Goal: Information Seeking & Learning: Understand process/instructions

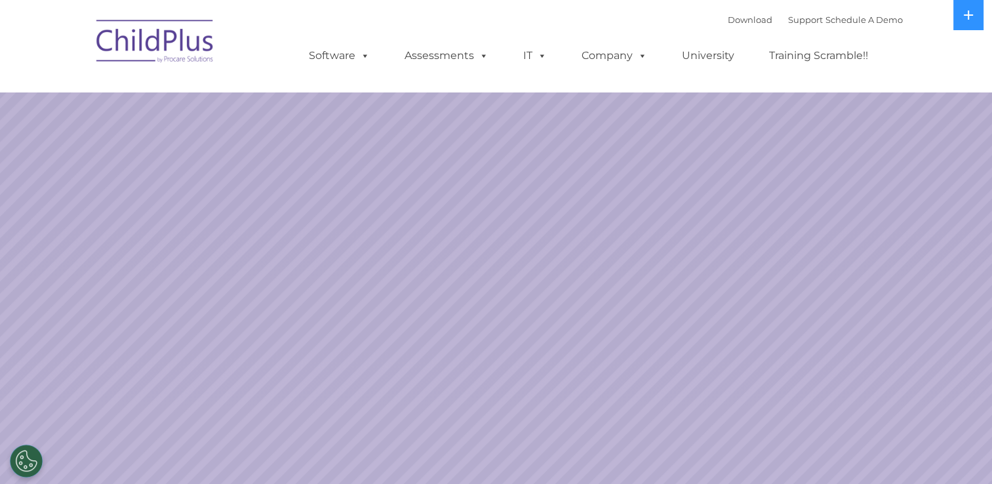
select select "MEDIUM"
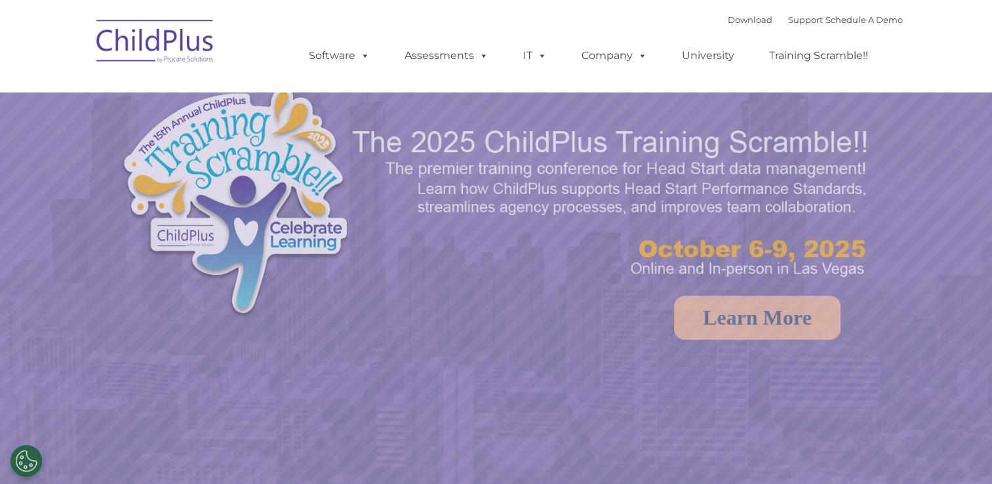
select select "MEDIUM"
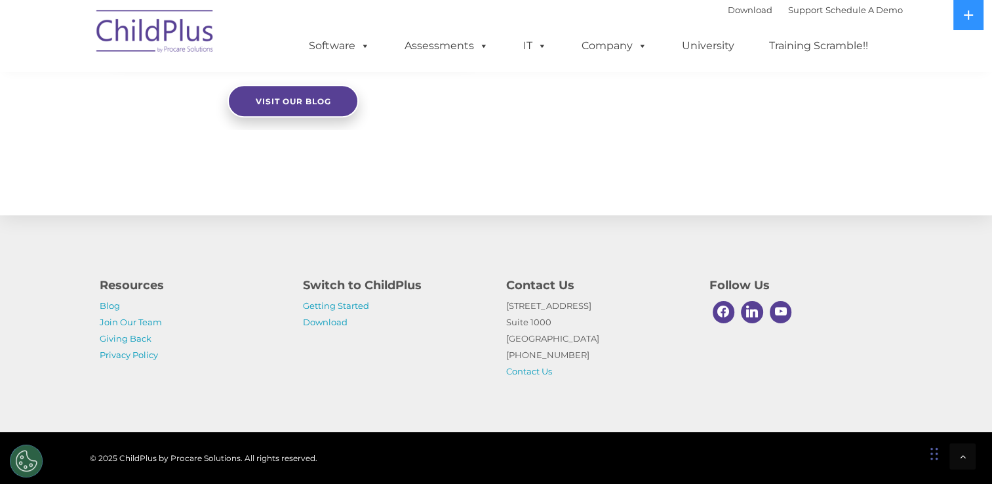
scroll to position [1455, 0]
click at [320, 321] on link "Download" at bounding box center [325, 322] width 45 height 10
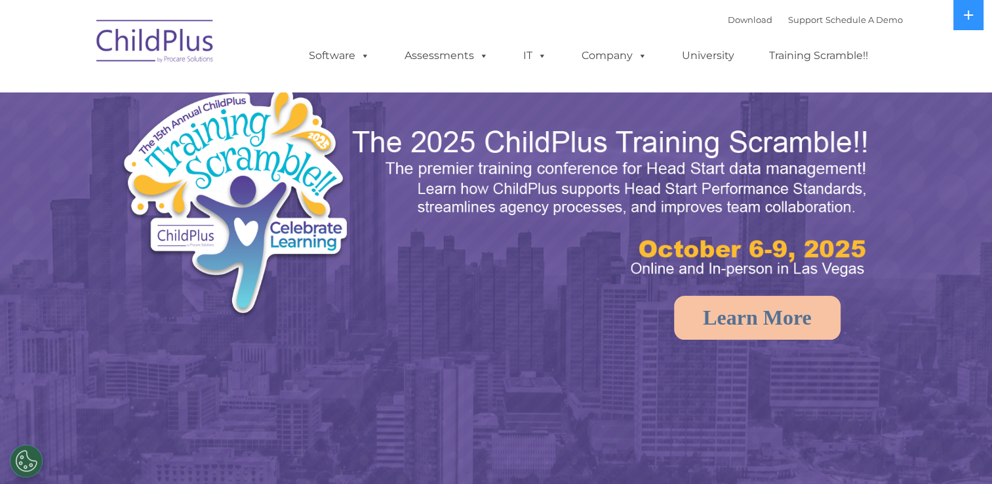
select select "MEDIUM"
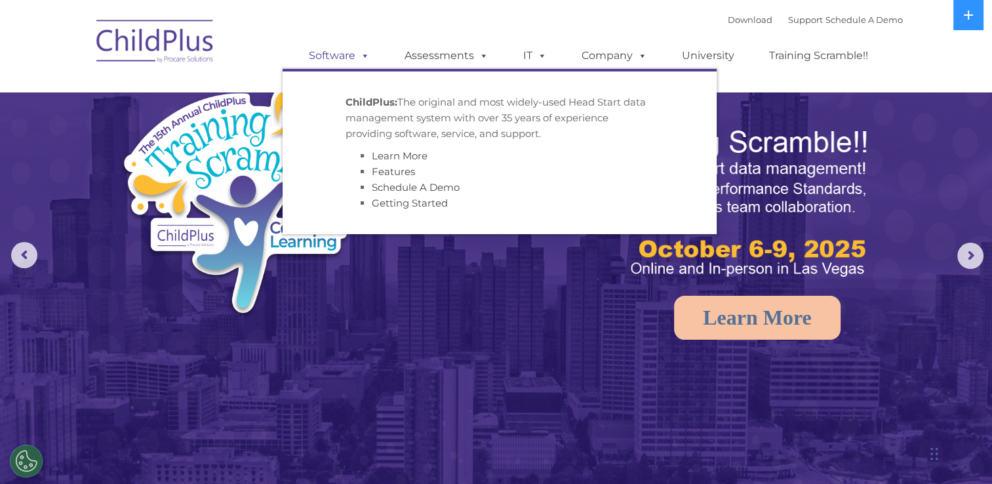
click at [361, 60] on span at bounding box center [362, 55] width 14 height 12
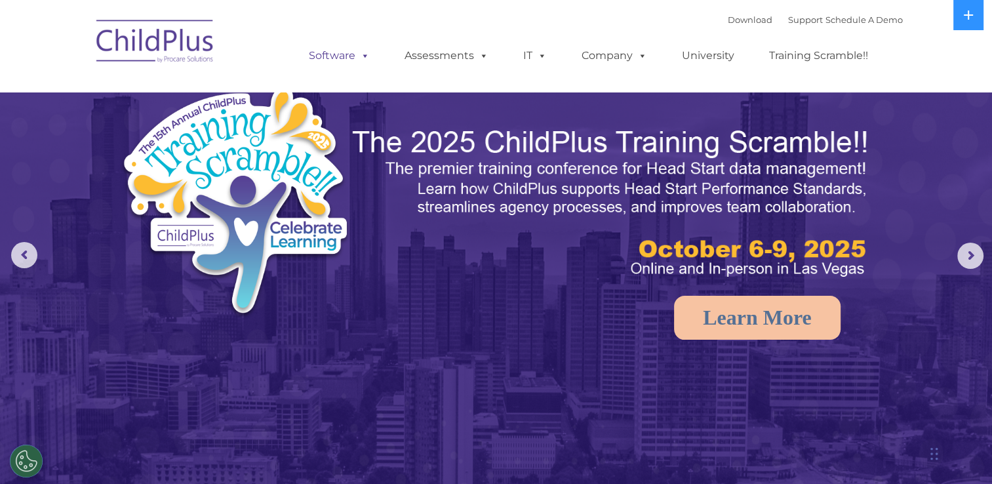
click at [361, 60] on span at bounding box center [362, 55] width 14 height 12
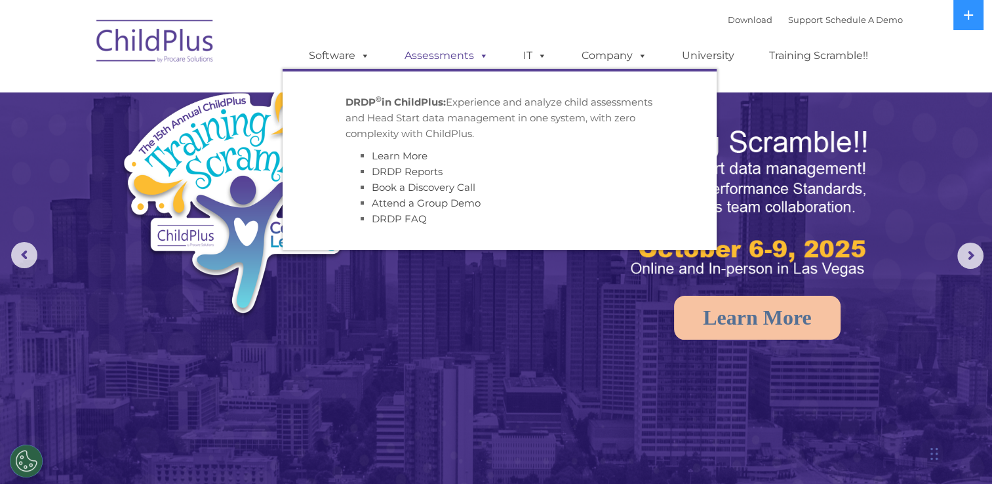
click at [464, 52] on link "Assessments" at bounding box center [447, 56] width 110 height 26
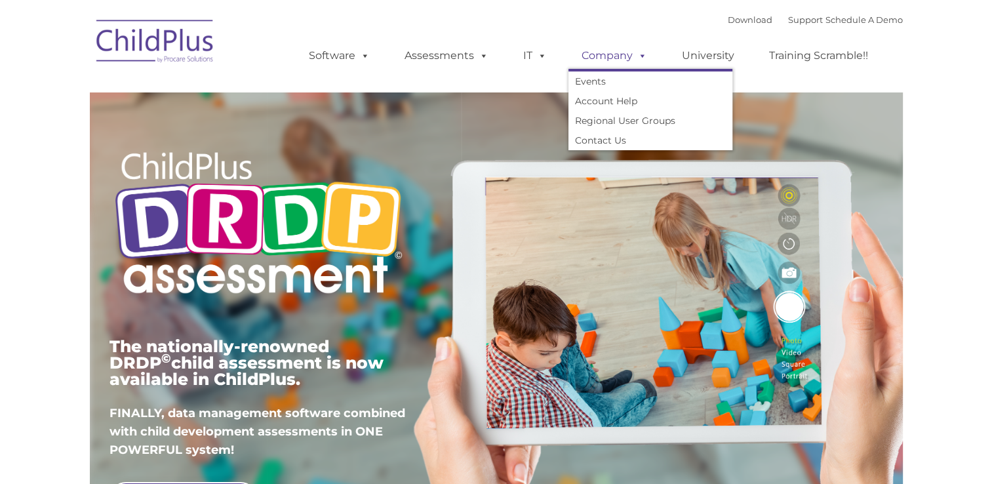
type input ""
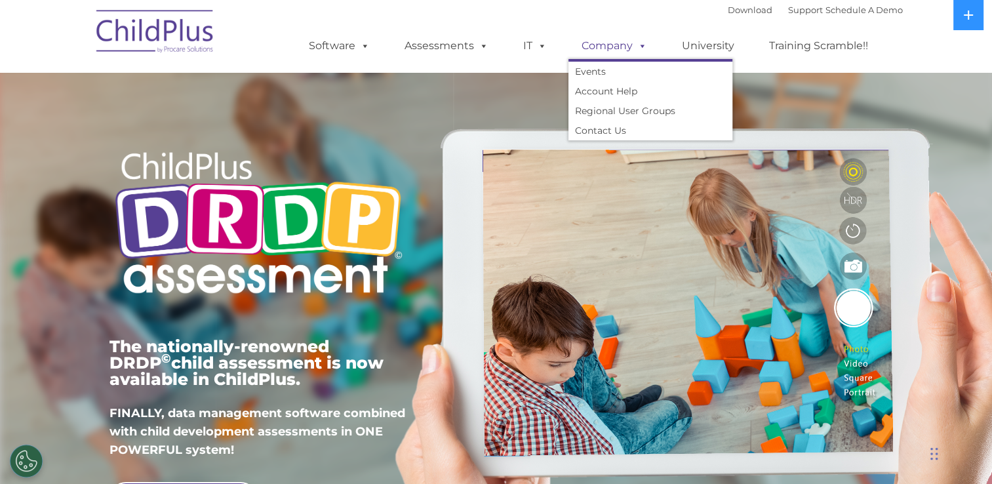
click at [633, 50] on span at bounding box center [640, 45] width 14 height 12
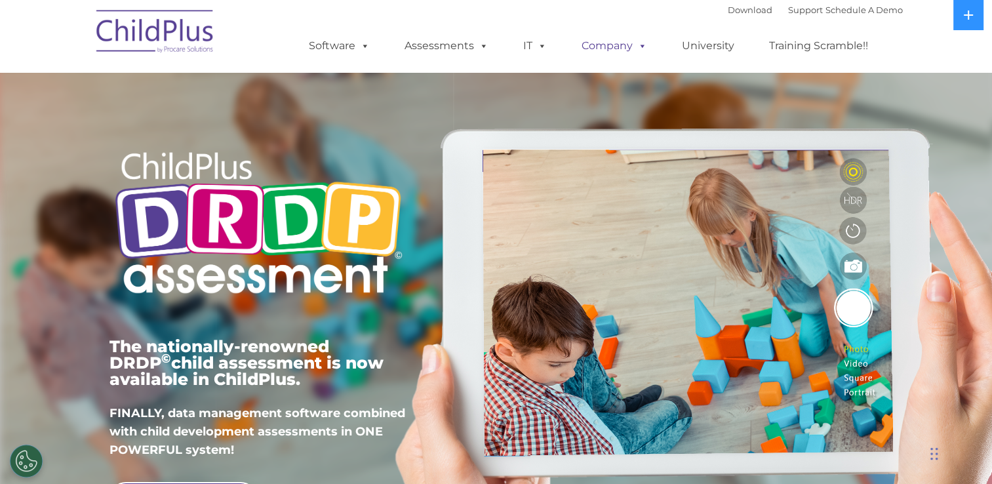
click at [633, 50] on span at bounding box center [640, 45] width 14 height 12
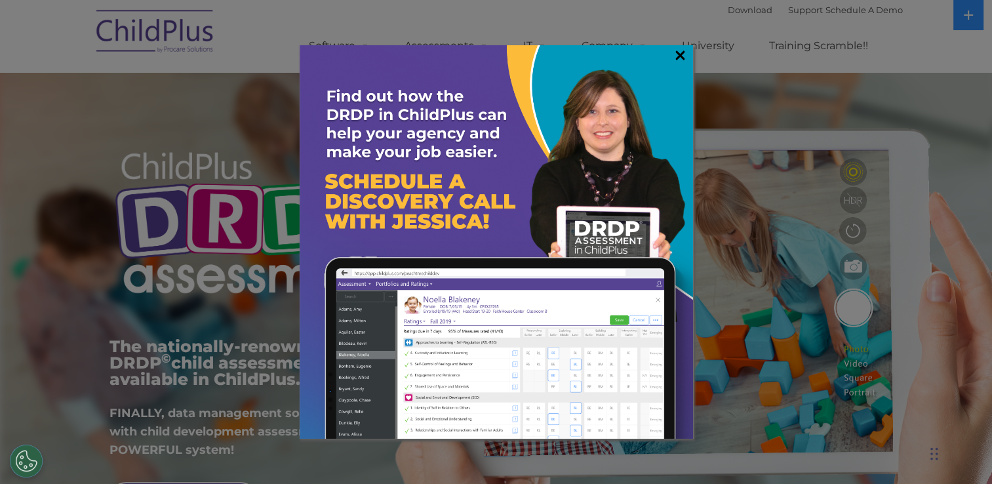
click at [685, 49] on link "×" at bounding box center [680, 55] width 15 height 13
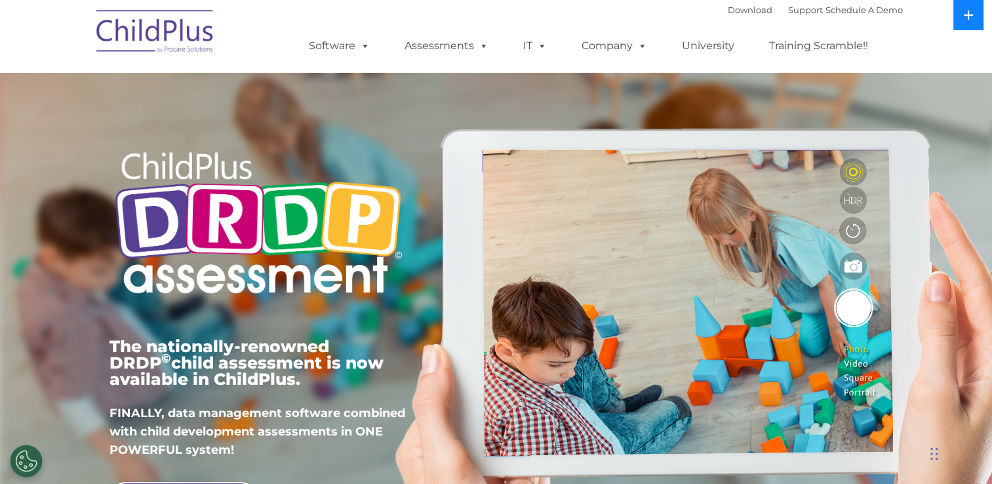
click at [960, 20] on button at bounding box center [969, 15] width 30 height 30
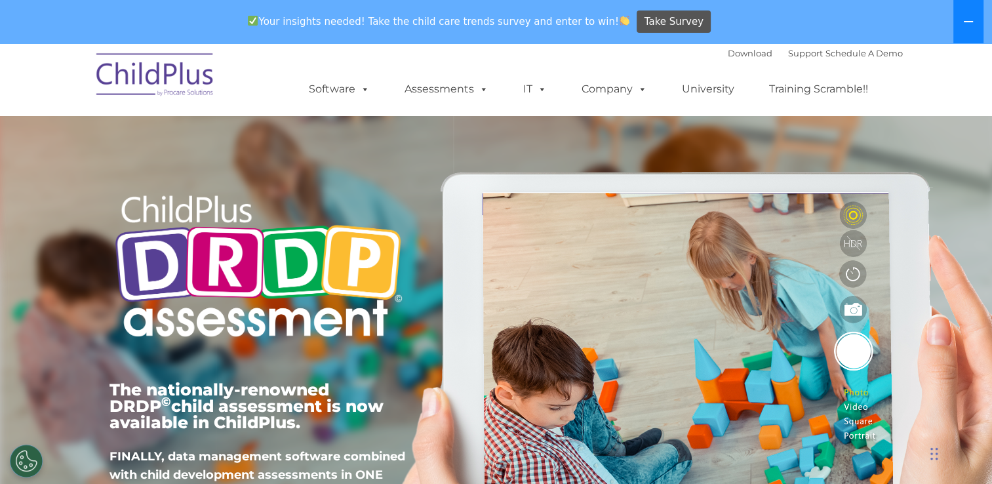
click at [959, 22] on button at bounding box center [969, 21] width 30 height 43
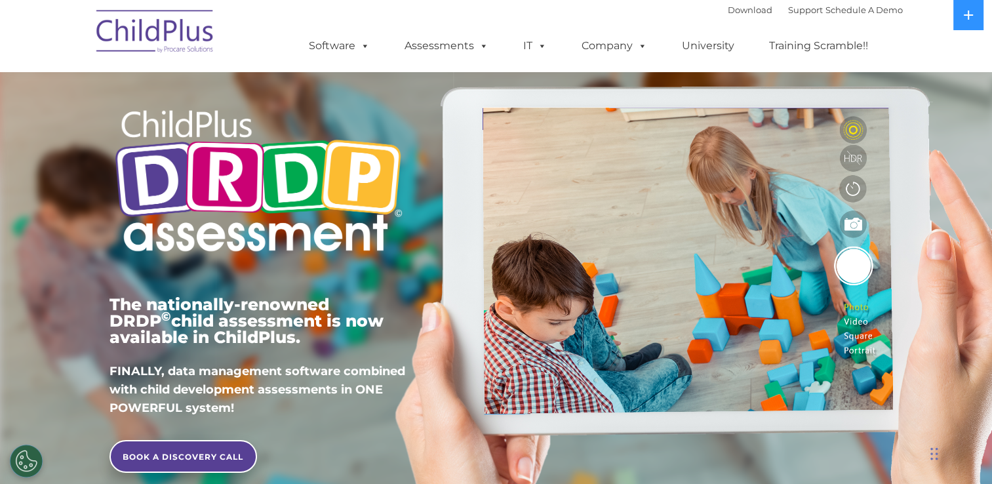
scroll to position [54, 0]
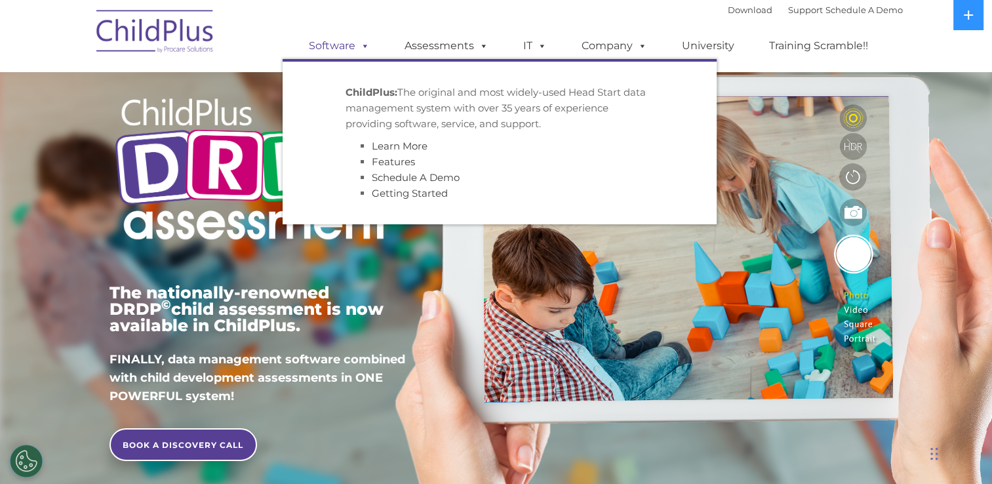
click at [323, 54] on link "Software" at bounding box center [339, 46] width 87 height 26
click at [428, 193] on link "Getting Started" at bounding box center [410, 193] width 76 height 12
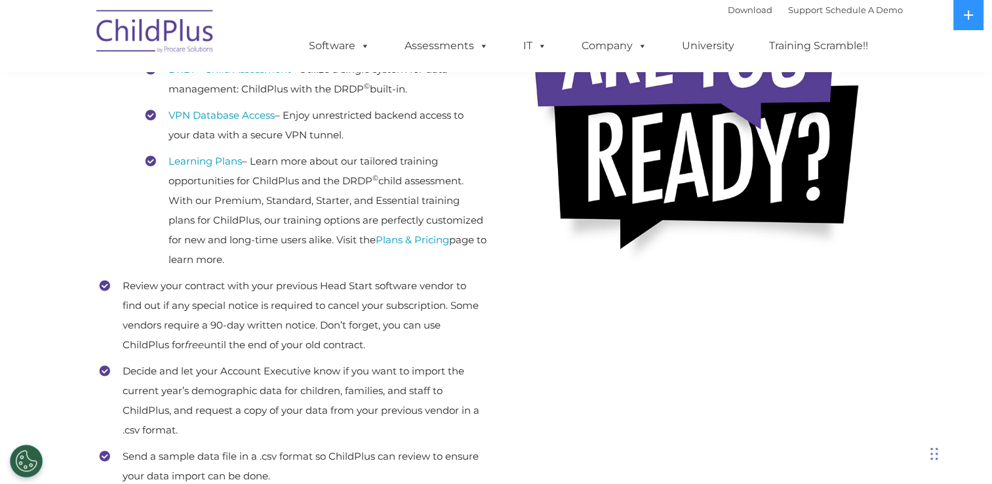
scroll to position [58, 0]
